Goal: Task Accomplishment & Management: Use online tool/utility

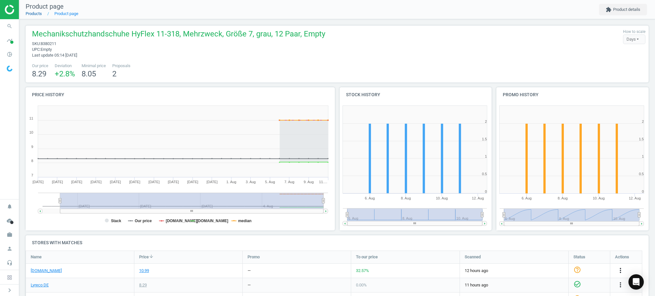
click at [33, 12] on link "Products" at bounding box center [34, 13] width 16 height 5
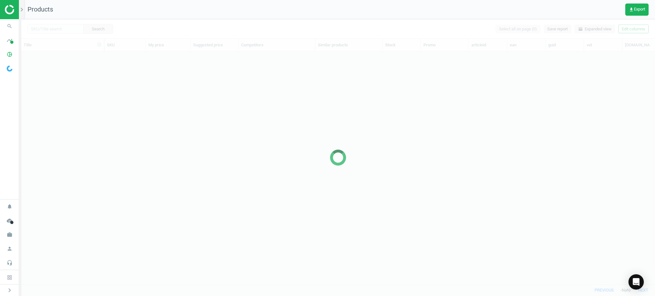
scroll to position [220, 628]
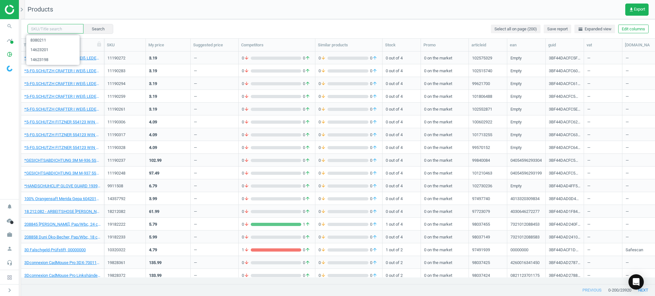
click at [60, 30] on input "text" at bounding box center [56, 29] width 56 height 10
paste input "8115567"
type input "8115567"
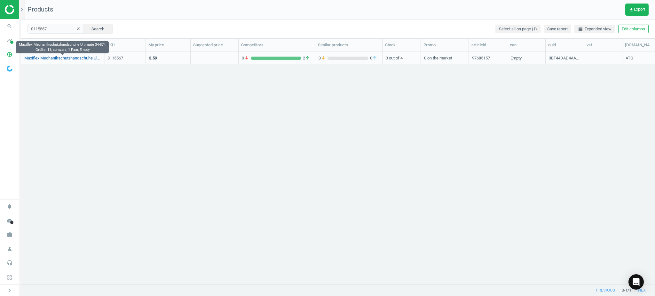
click at [60, 59] on link "Maxiflex Mechanikschutzhandschuhe Ultimate 34-874, Größe: 11, schwarz, 1 Paar, …" at bounding box center [62, 58] width 76 height 6
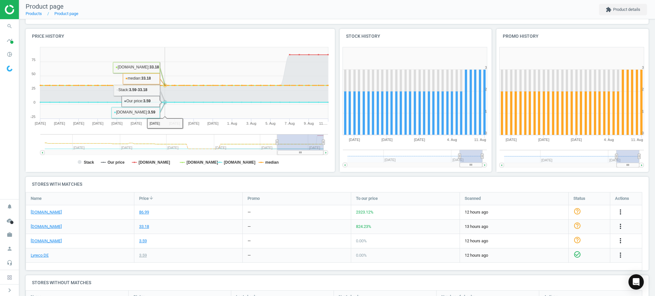
scroll to position [85, 0]
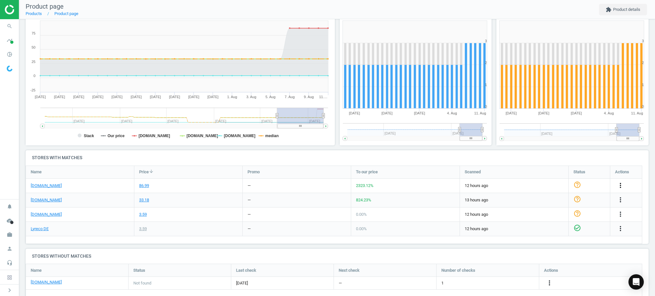
click at [620, 184] on icon "more_vert" at bounding box center [621, 186] width 8 height 8
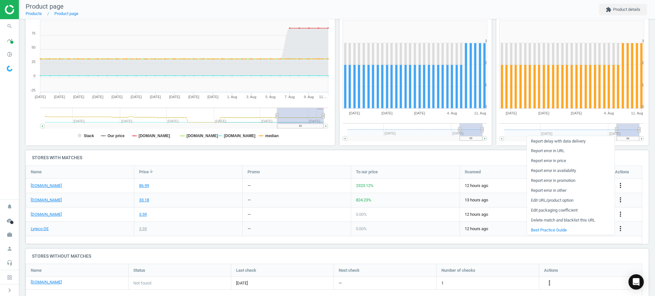
click at [546, 200] on link "Edit URL/product option" at bounding box center [571, 201] width 88 height 10
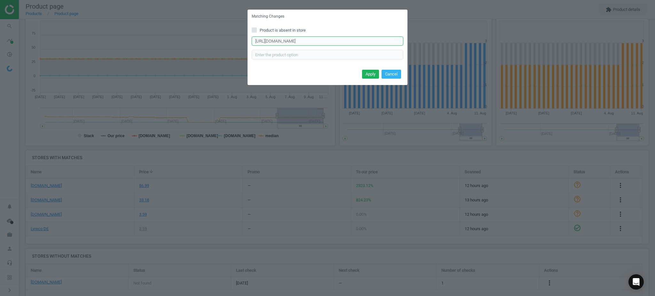
click at [330, 41] on input "[URL][DOMAIN_NAME]" at bounding box center [328, 41] width 152 height 10
paste input "ultimate,p-34874"
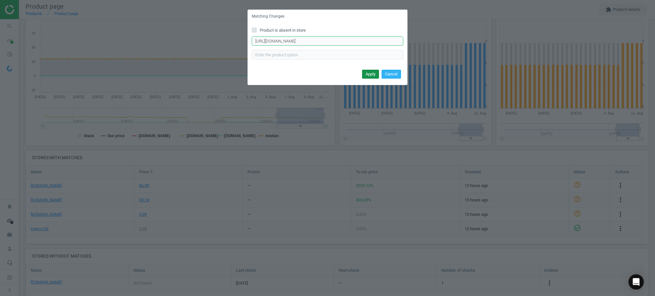
type input "[URL][DOMAIN_NAME]"
click at [371, 74] on button "Apply" at bounding box center [370, 74] width 17 height 9
